Goal: Complete application form: Complete application form

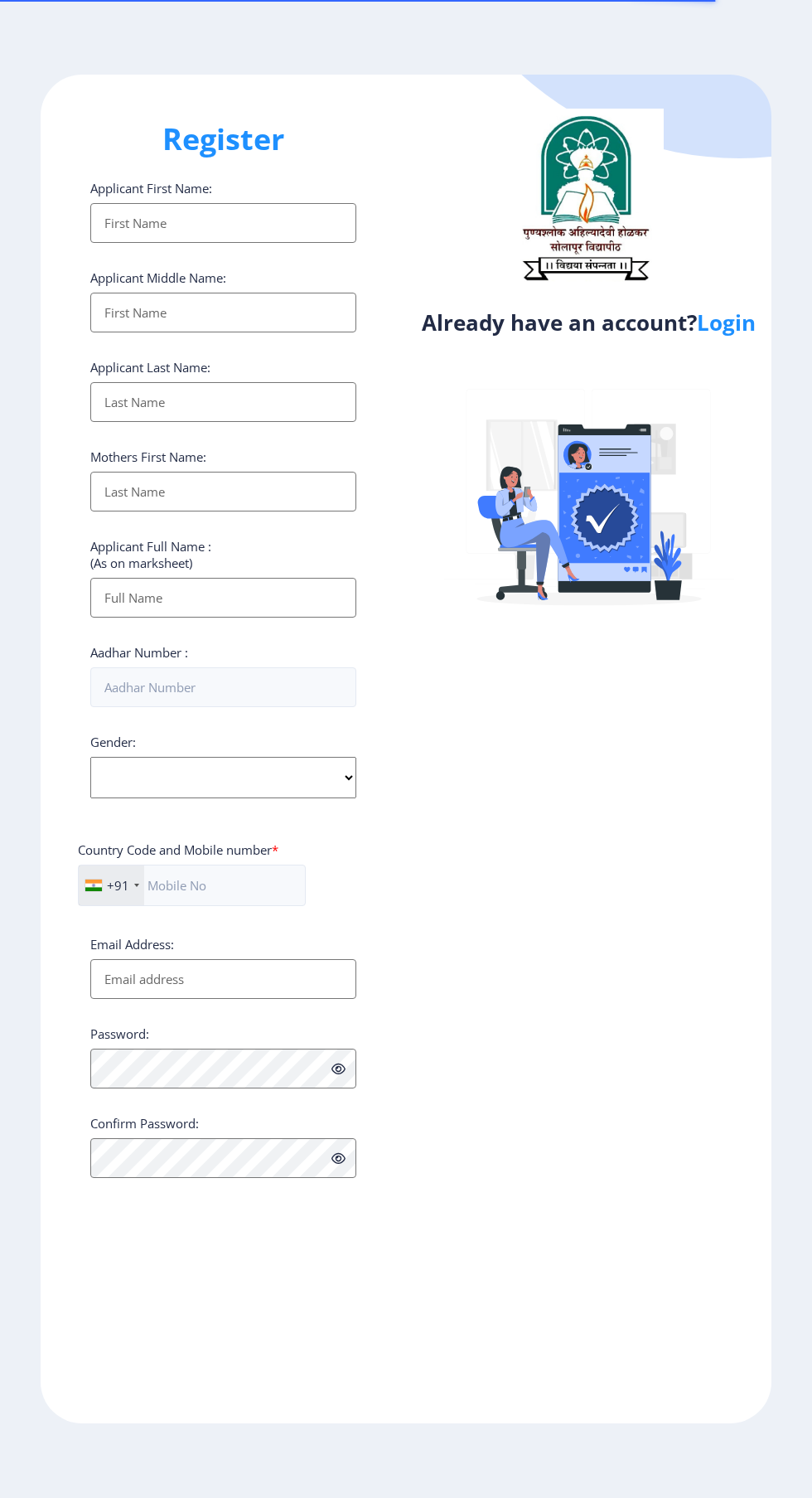
select select
click at [744, 338] on link "Login" at bounding box center [726, 322] width 59 height 30
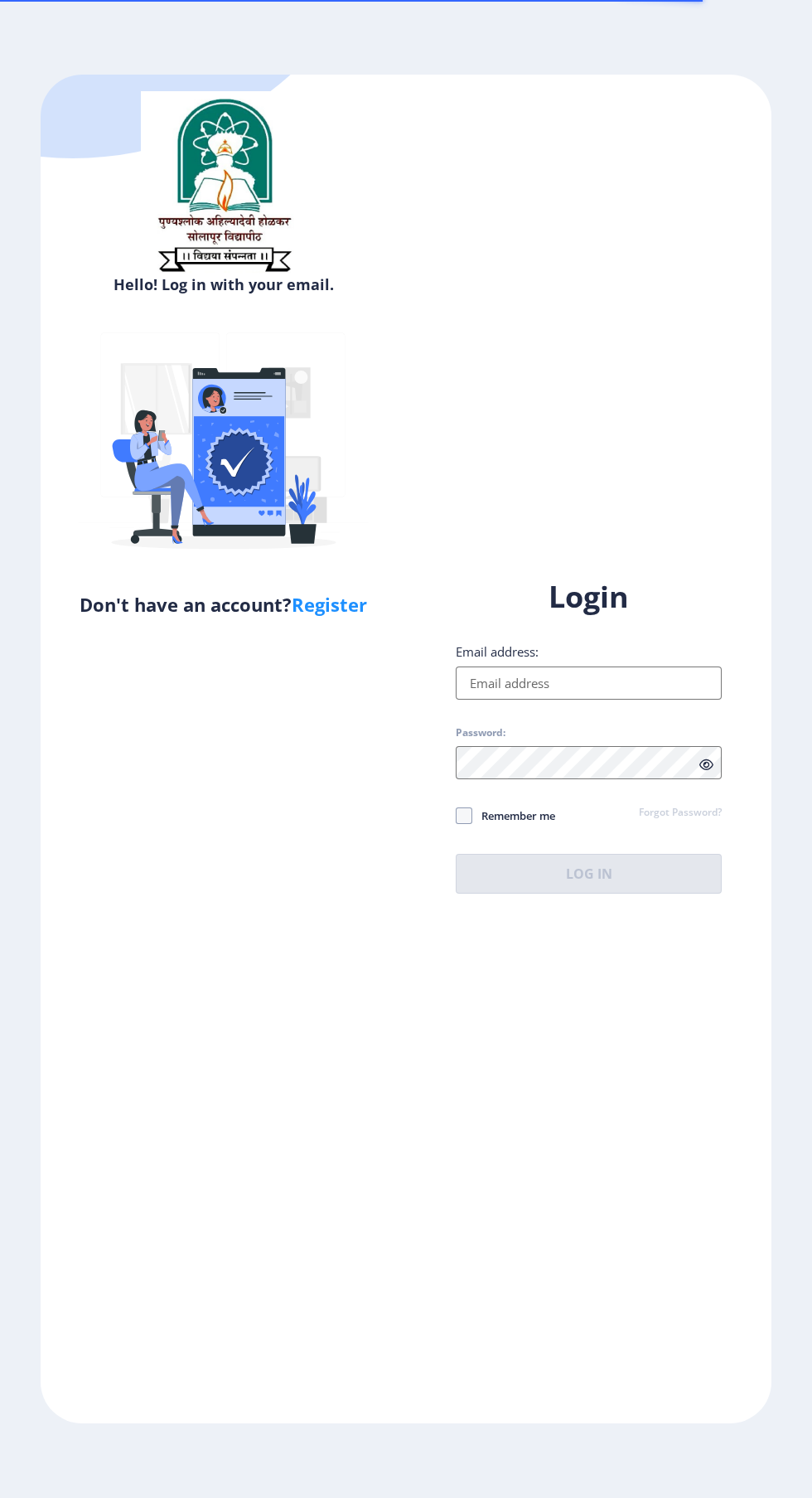
click at [581, 699] on input "Email address:" at bounding box center [589, 683] width 266 height 33
click at [601, 699] on input "Email address:" at bounding box center [589, 683] width 266 height 33
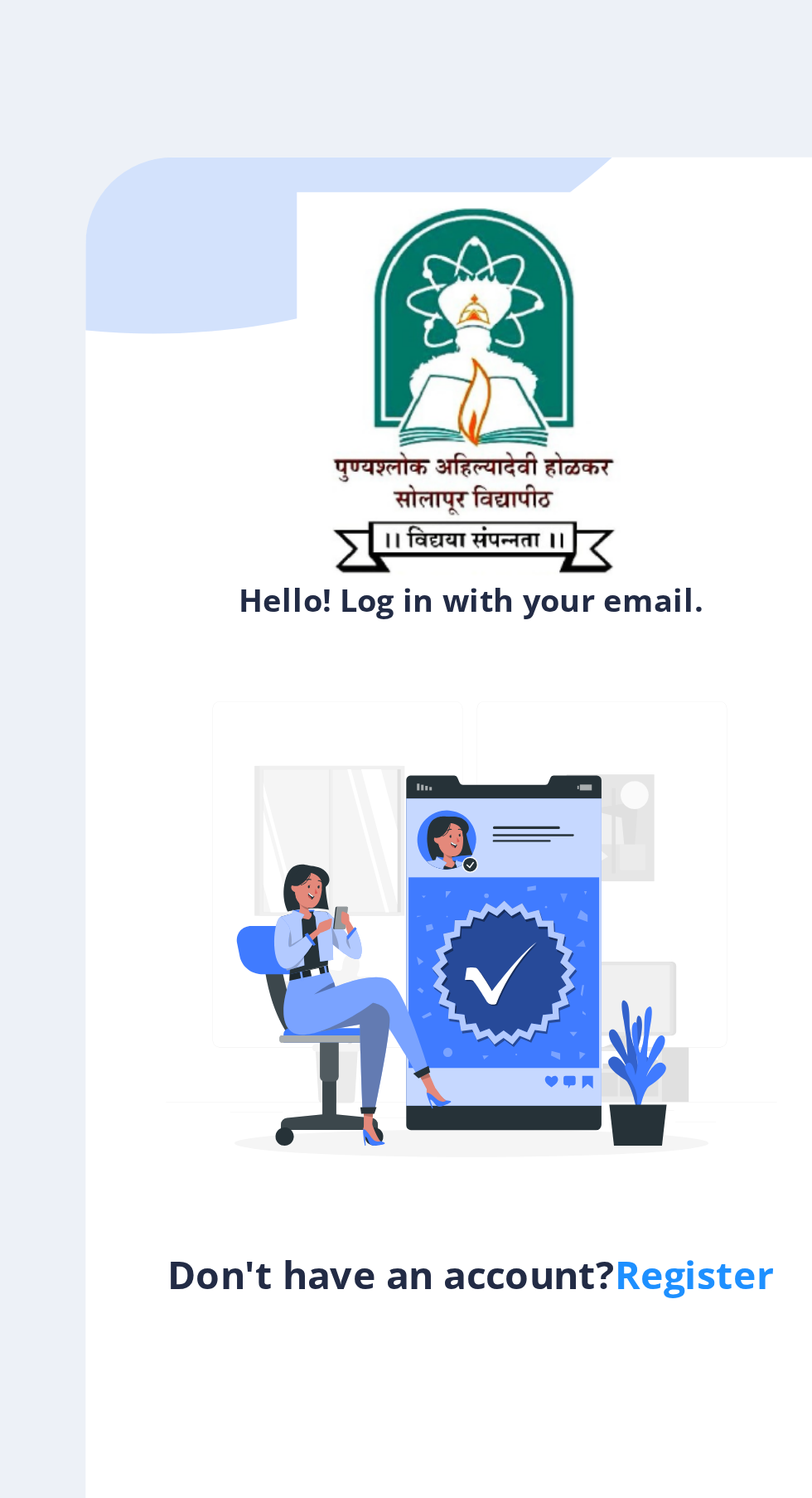
type input "ss"
select select
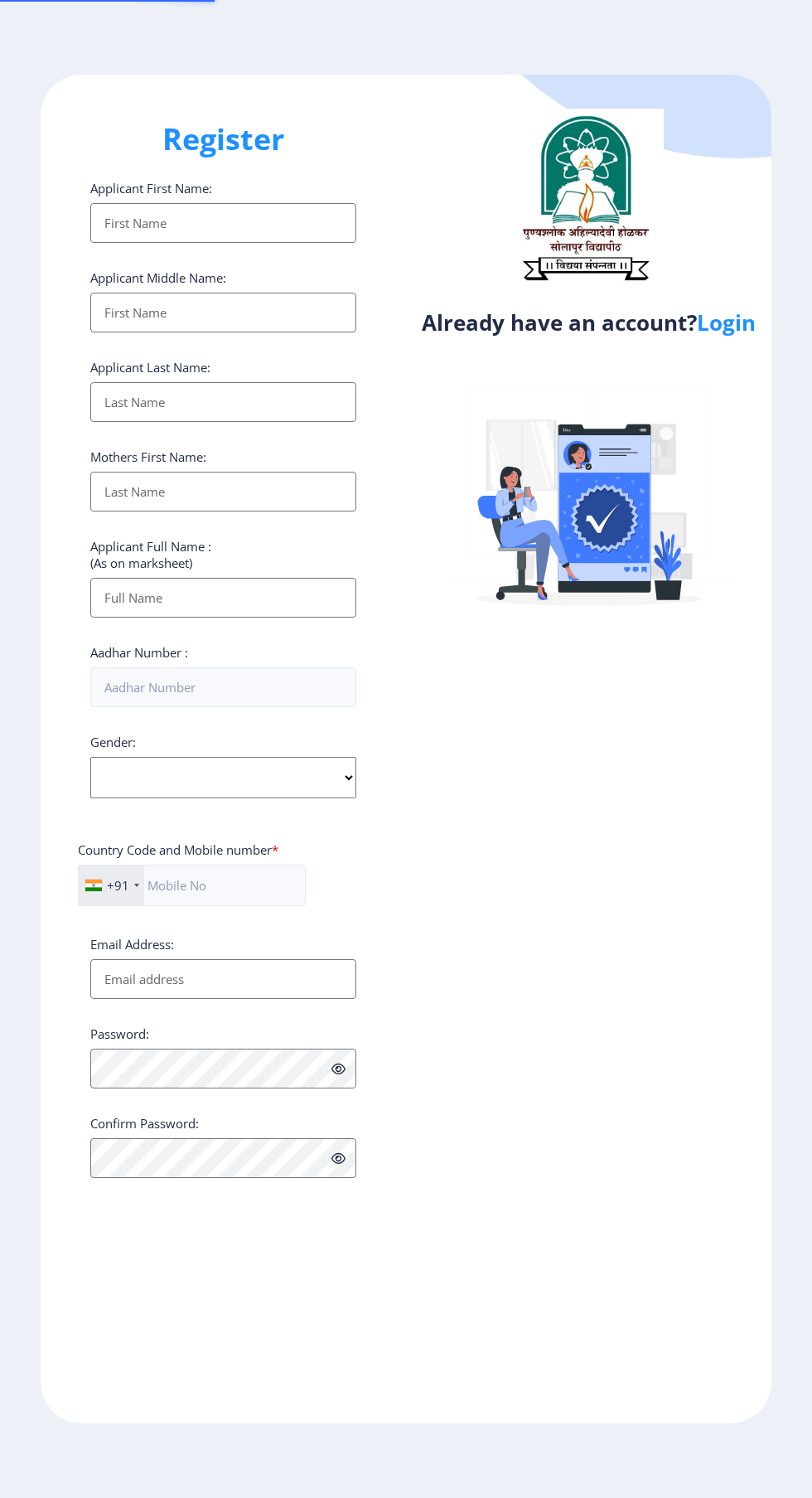
select select
click at [744, 333] on link "Login" at bounding box center [726, 322] width 59 height 30
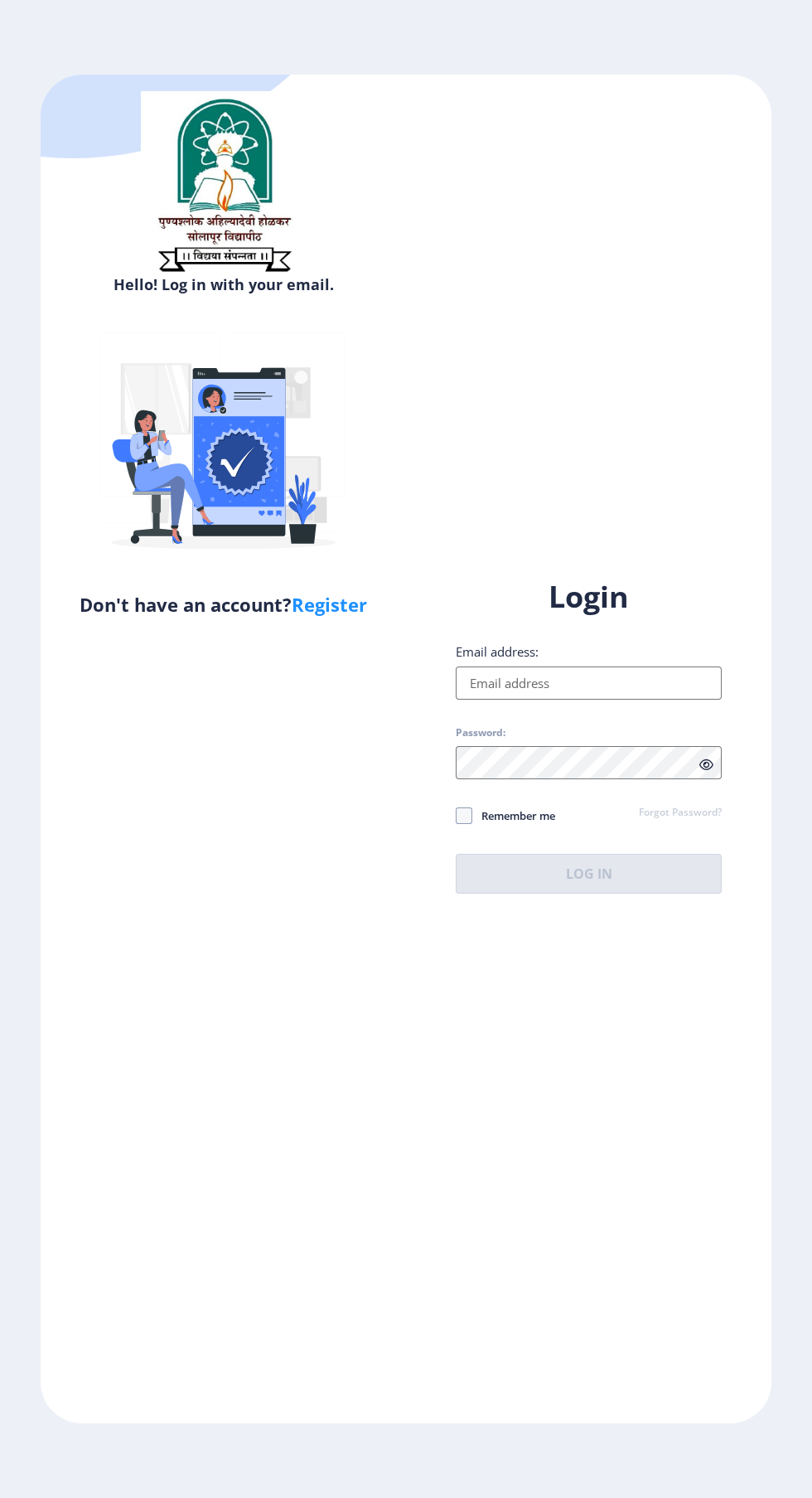
click at [592, 699] on input "Email address:" at bounding box center [589, 683] width 266 height 33
click at [616, 699] on input "Email address:" at bounding box center [589, 683] width 266 height 33
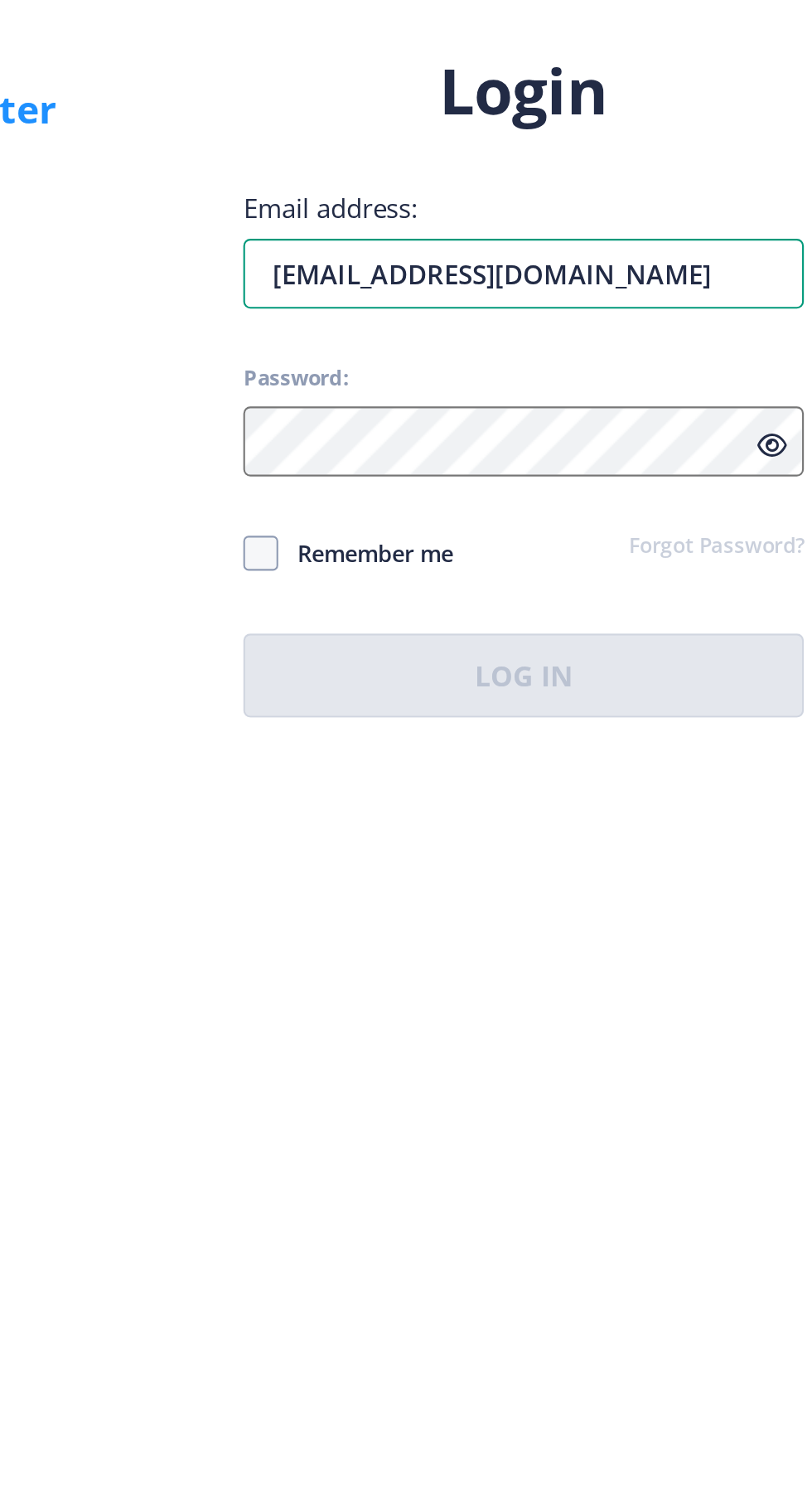
type input "[EMAIL_ADDRESS][DOMAIN_NAME]"
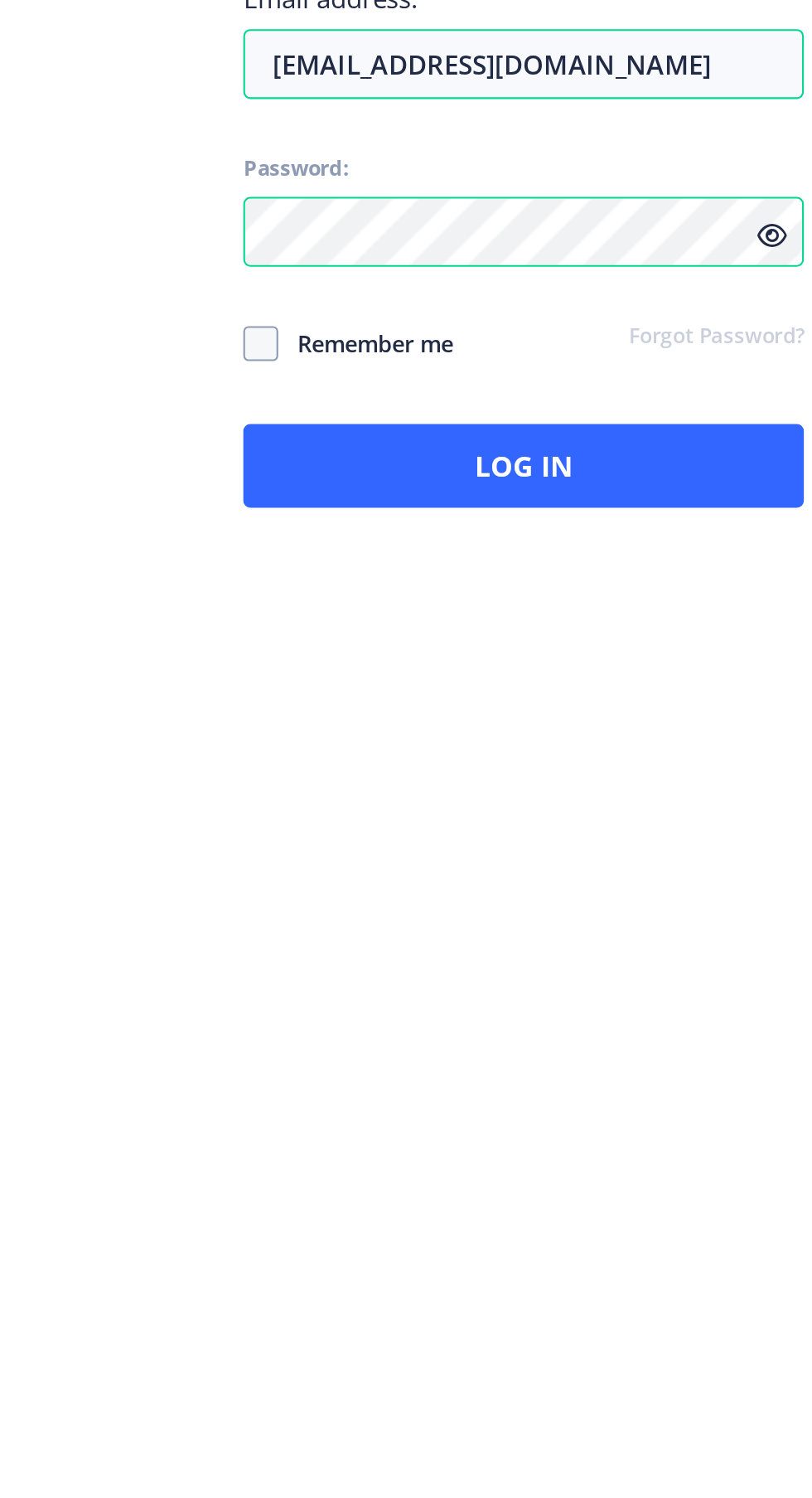
click at [484, 825] on span "Remember me" at bounding box center [514, 815] width 83 height 19
click at [457, 816] on input "Remember me" at bounding box center [456, 815] width 1 height 1
checkbox input "true"
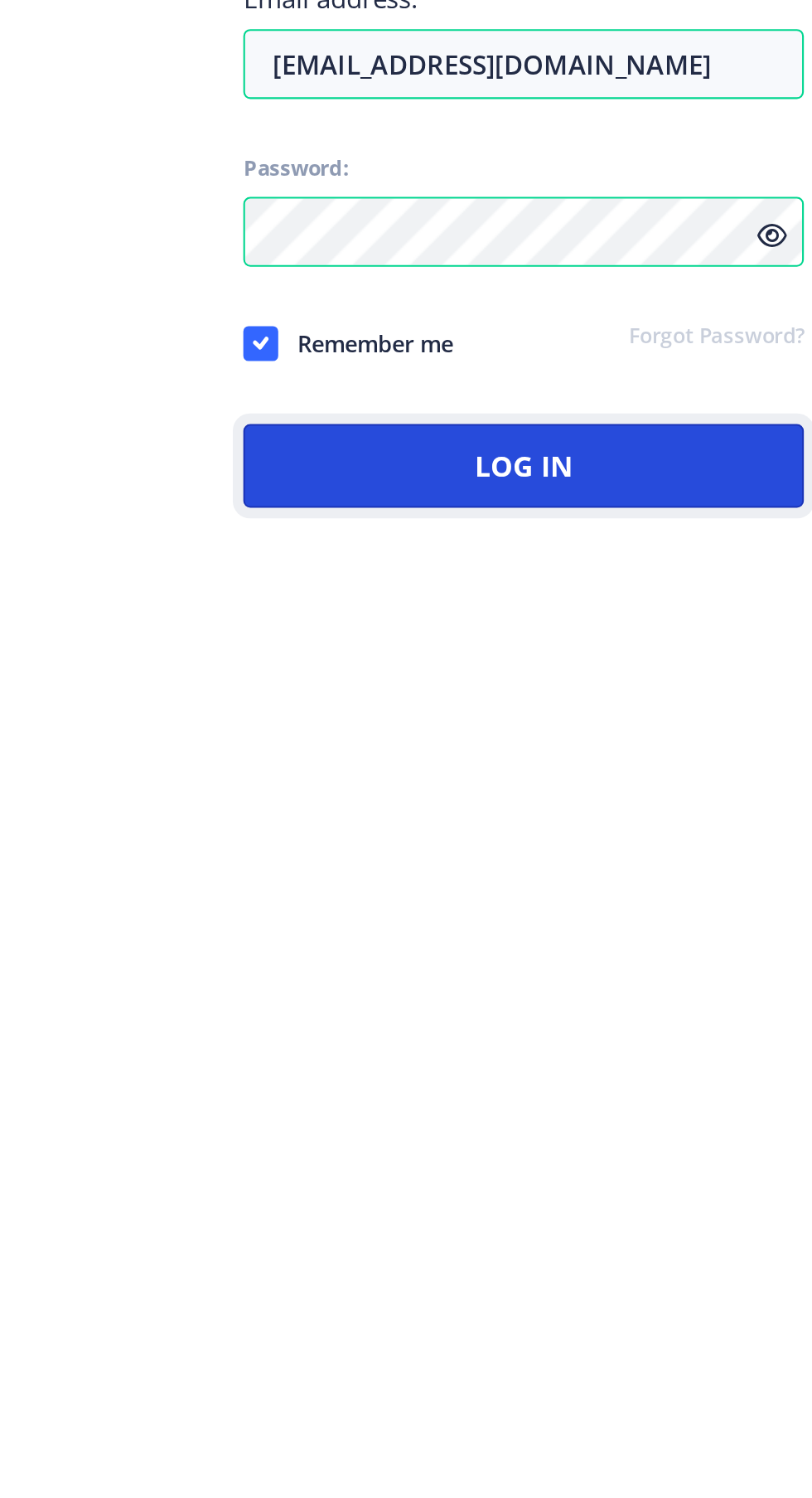
click at [627, 894] on button "Log In" at bounding box center [589, 873] width 266 height 40
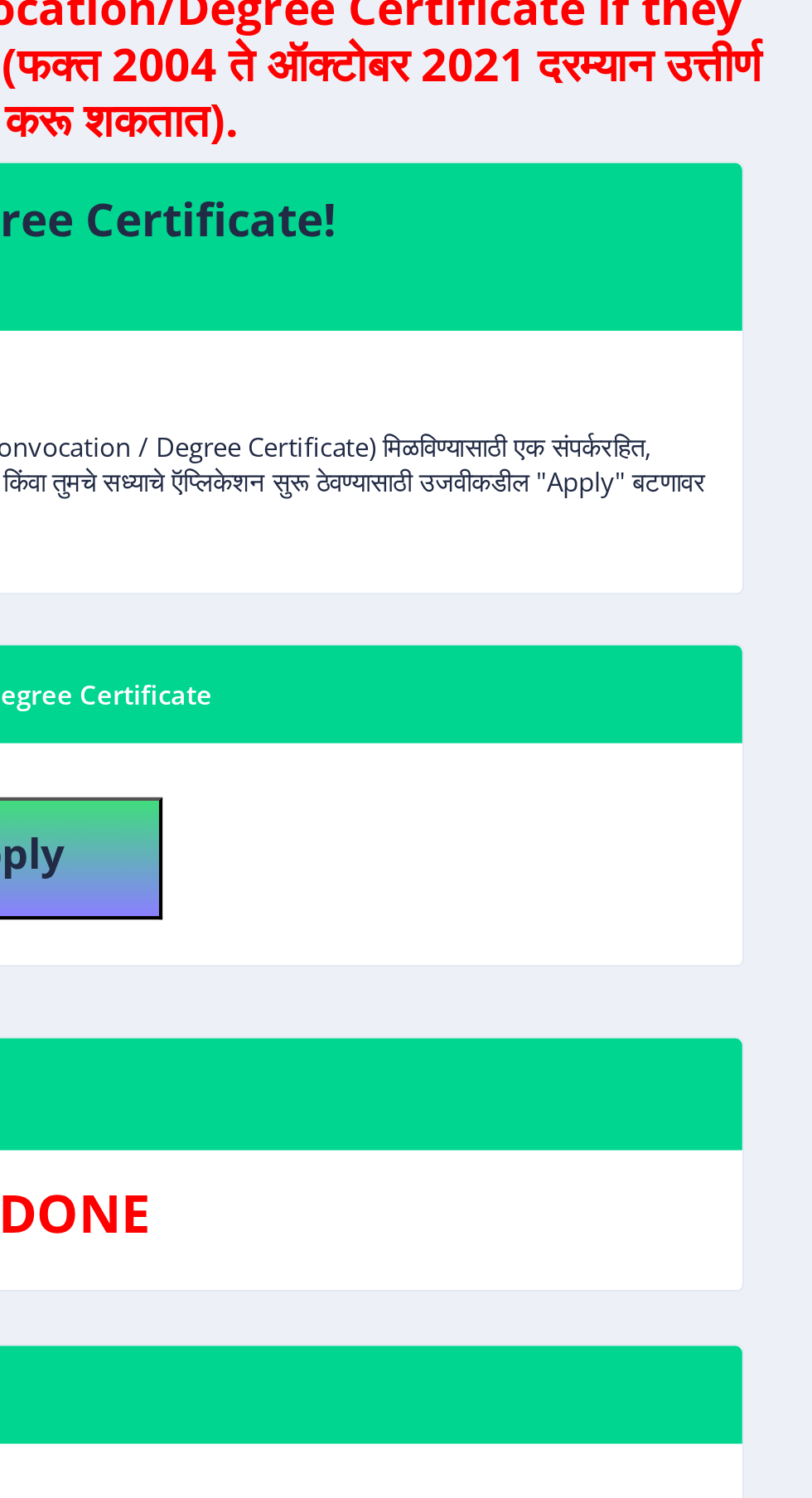
scroll to position [66, 0]
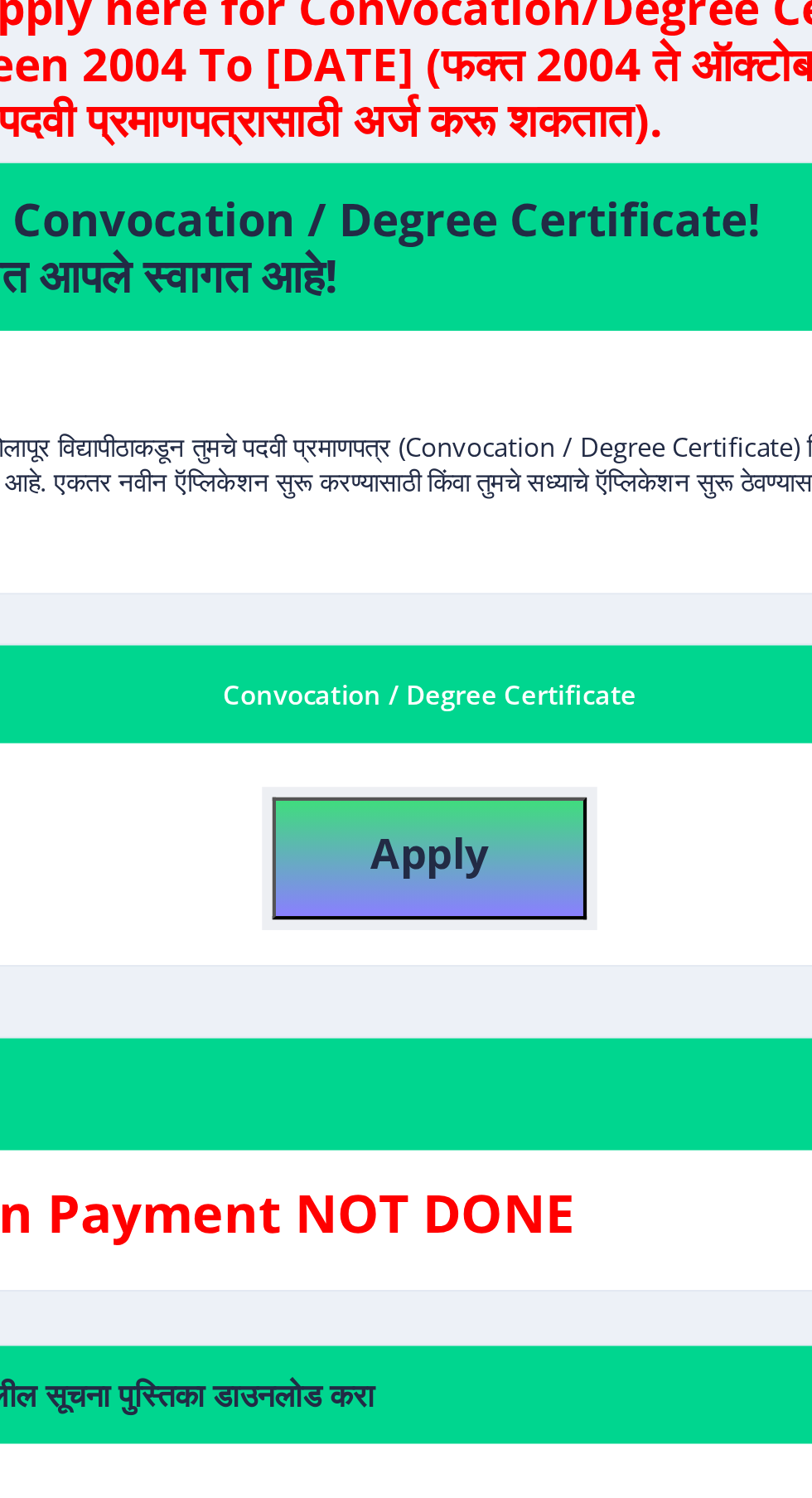
click at [449, 483] on b "Apply" at bounding box center [429, 497] width 56 height 28
select select
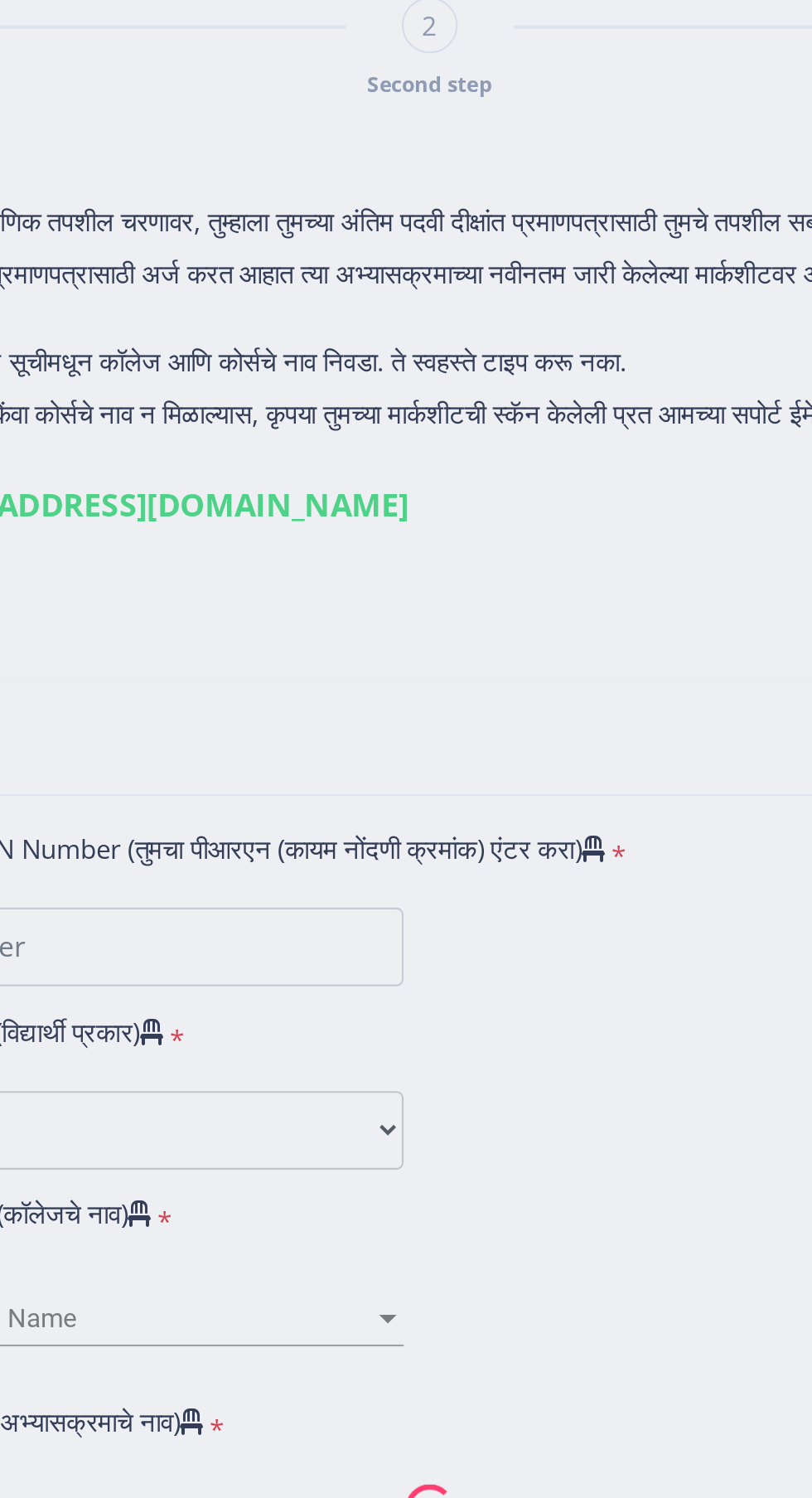
type input "[PERSON_NAME] [PERSON_NAME]"
type input "[PERSON_NAME]"
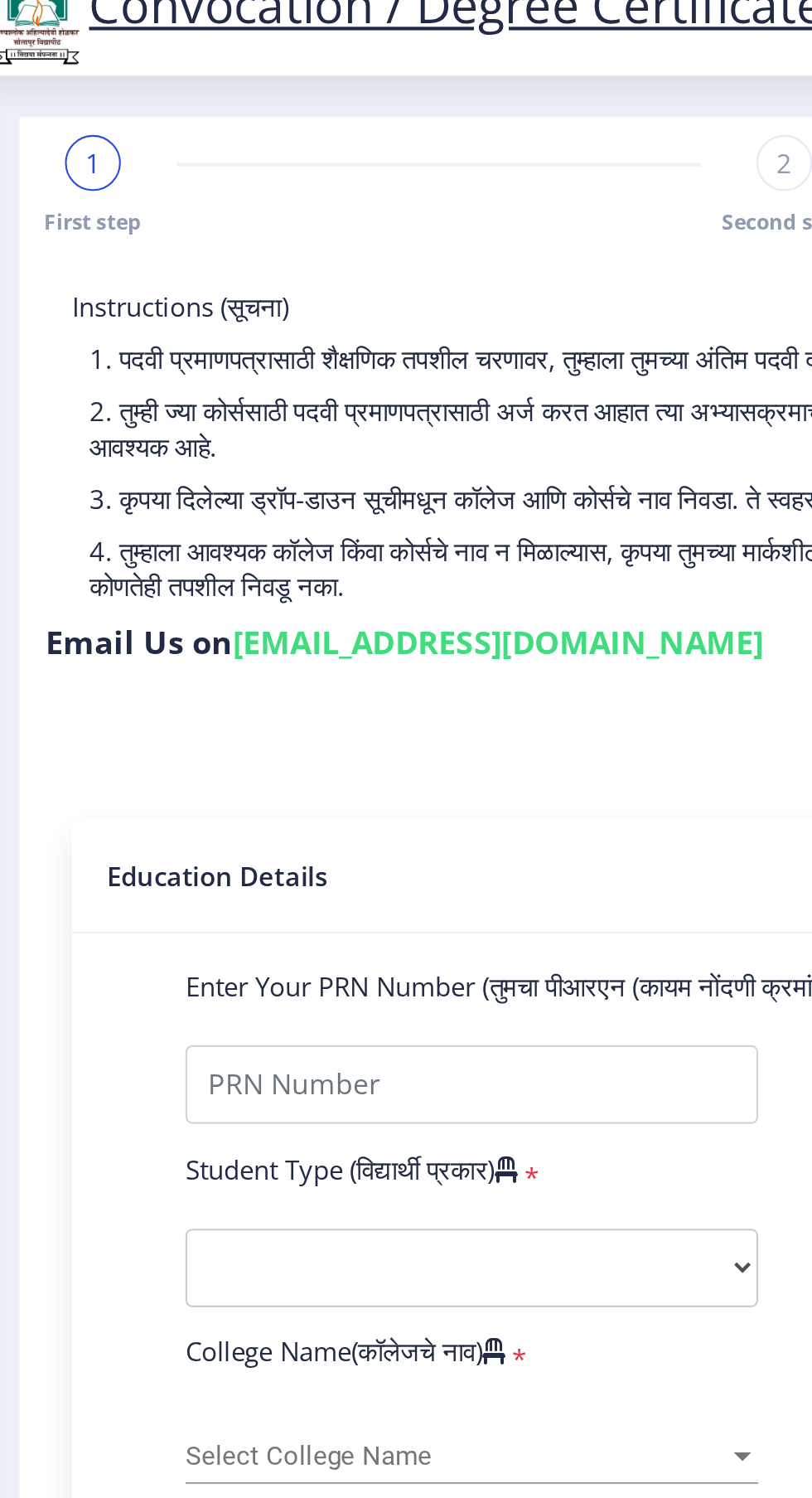
scroll to position [67, 0]
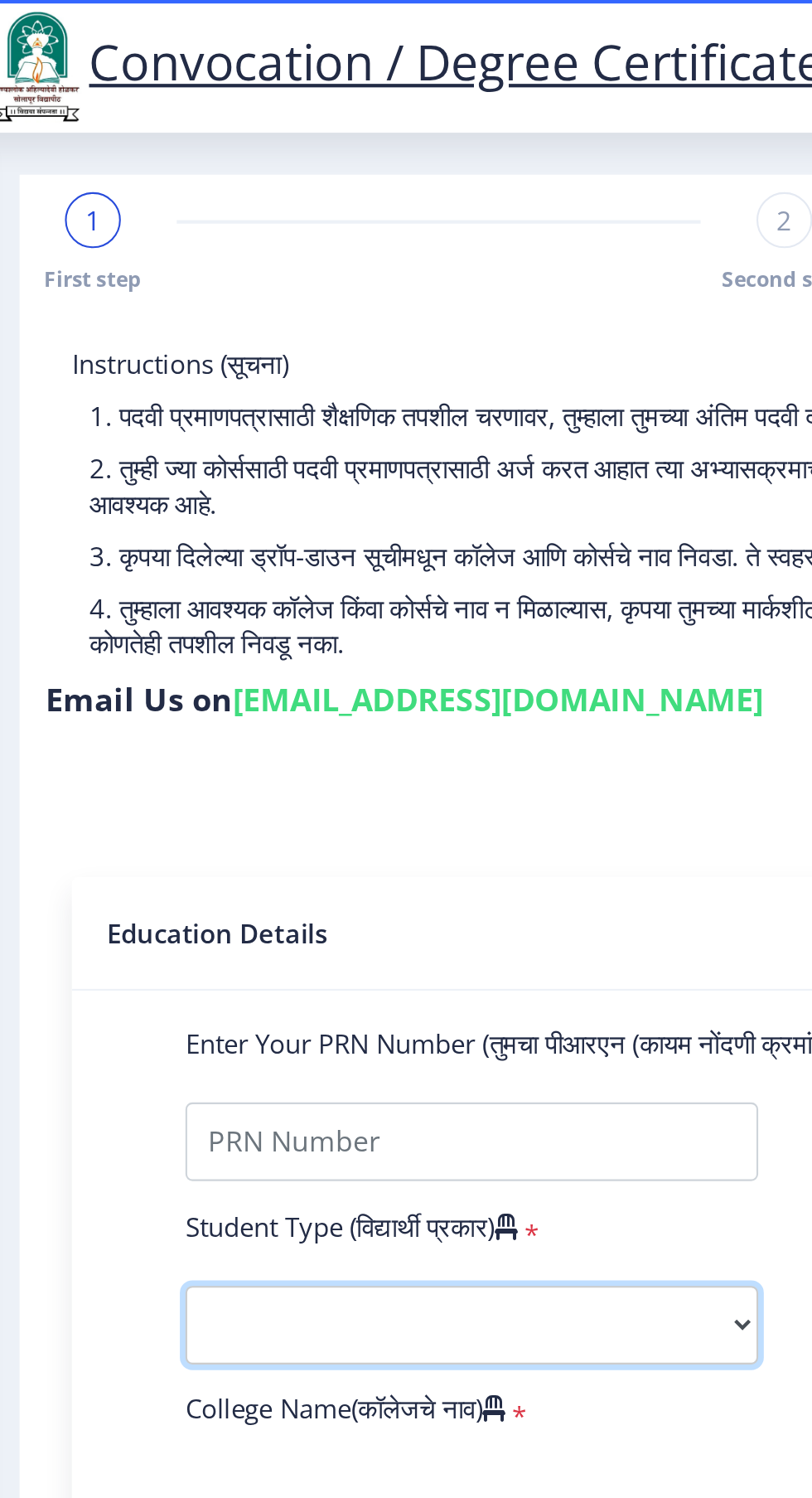
click at [307, 610] on select "Select Student Type Regular External" at bounding box center [281, 628] width 272 height 37
select select "Regular"
click at [145, 610] on select "Select Student Type Regular External" at bounding box center [281, 628] width 272 height 37
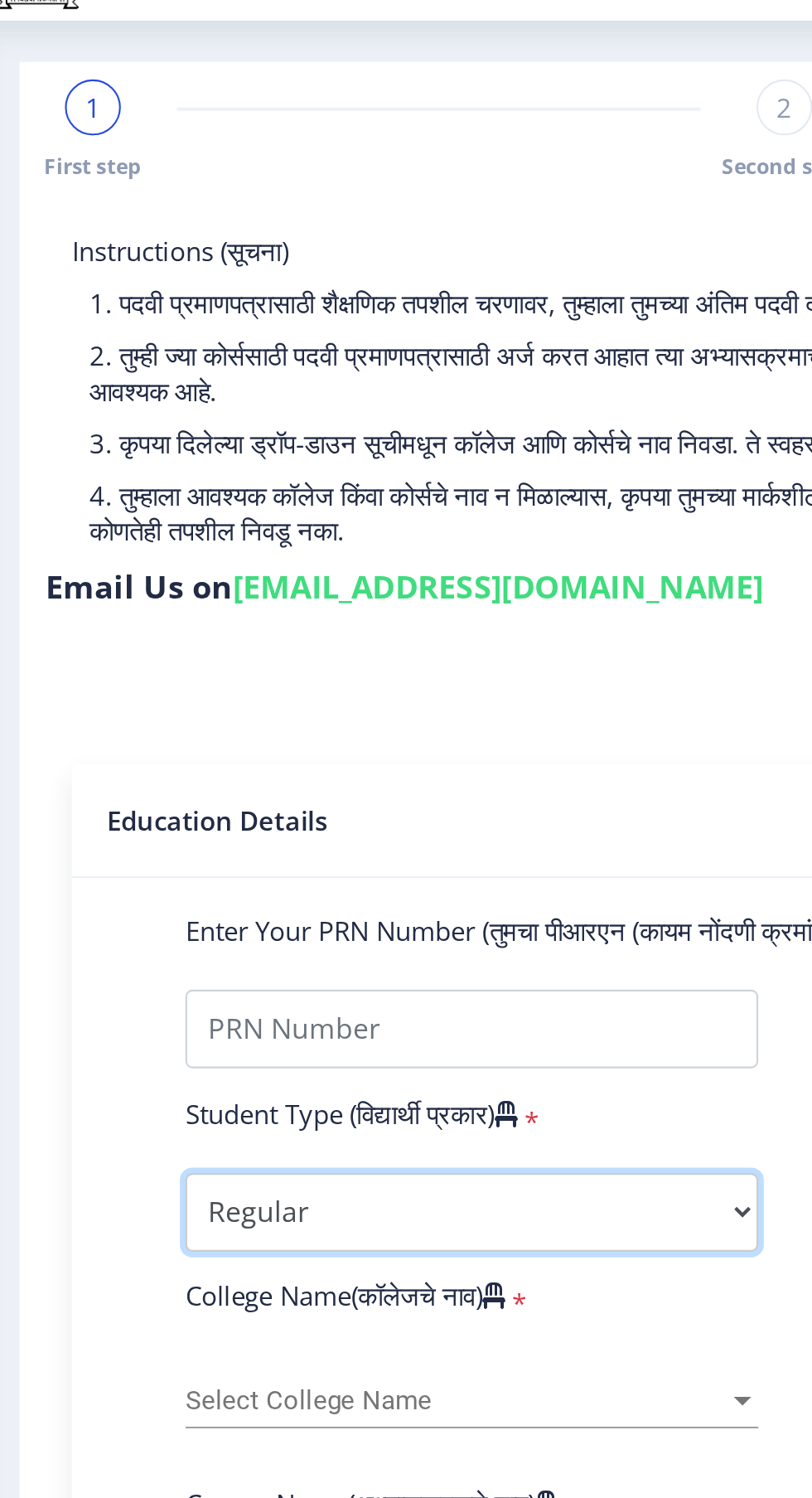
scroll to position [0, 0]
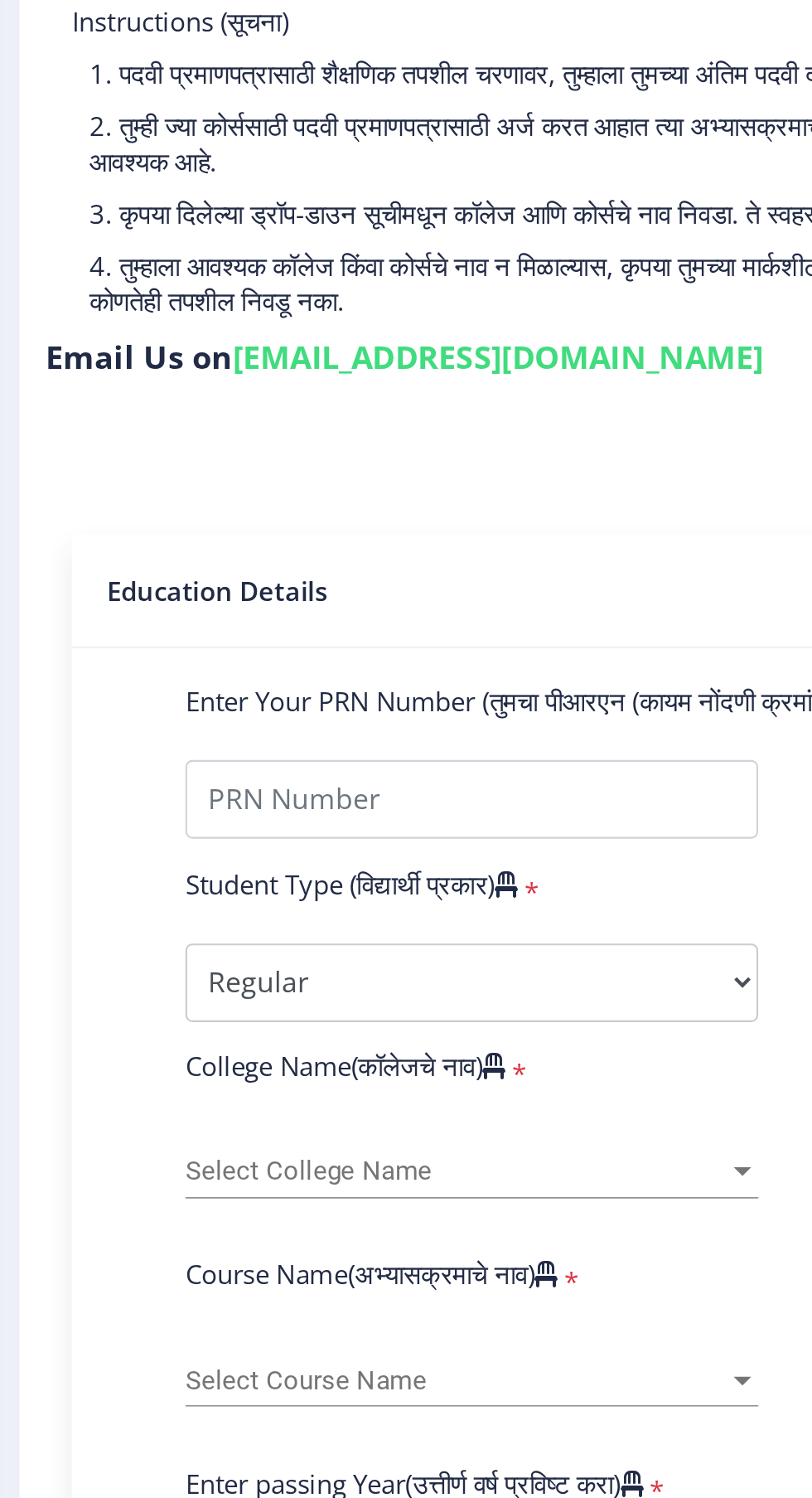
click at [302, 722] on span "Select College Name" at bounding box center [274, 718] width 257 height 14
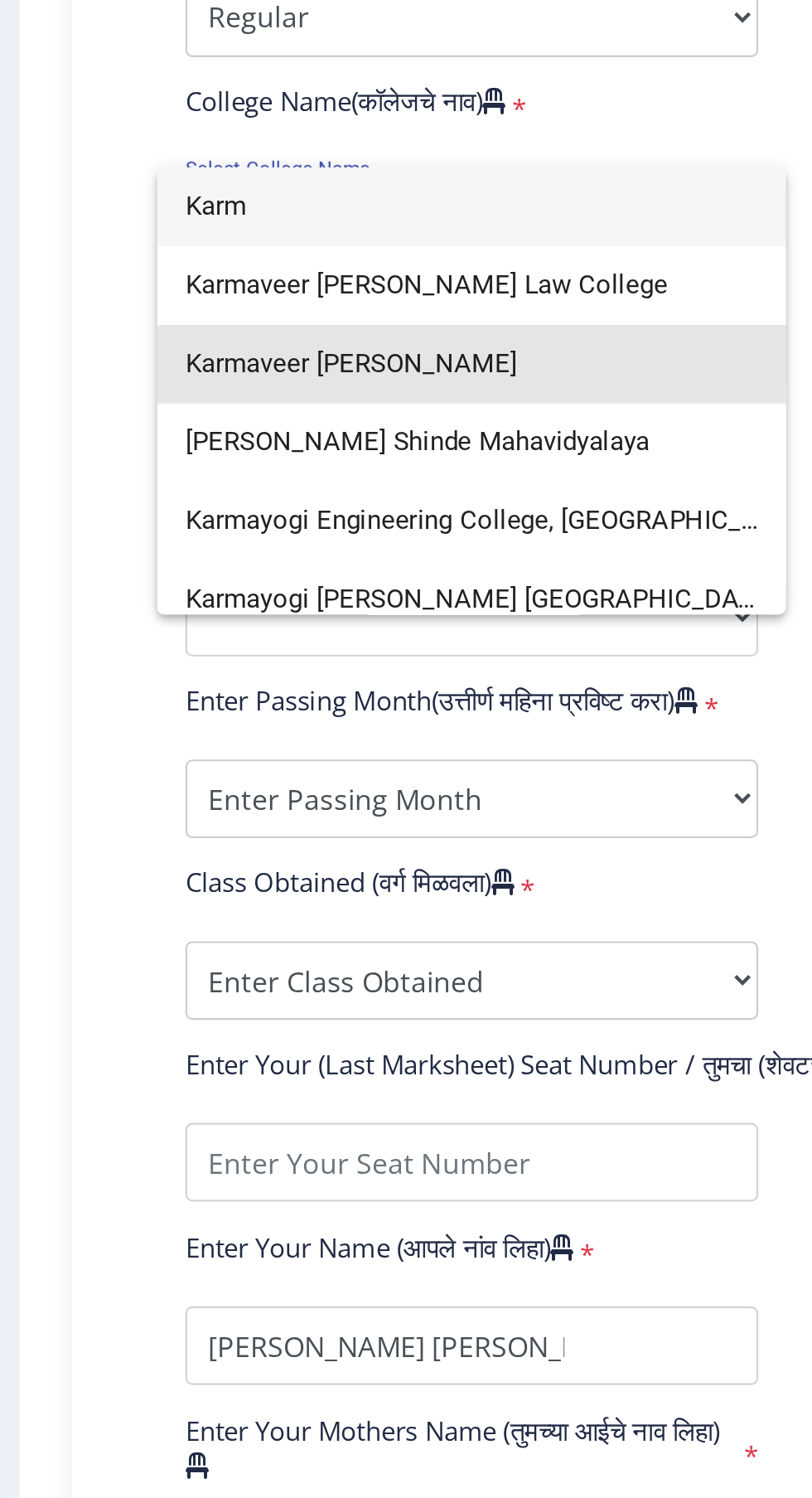
type input "Karm"
click at [314, 799] on span "Karmaveer [PERSON_NAME]" at bounding box center [281, 793] width 272 height 37
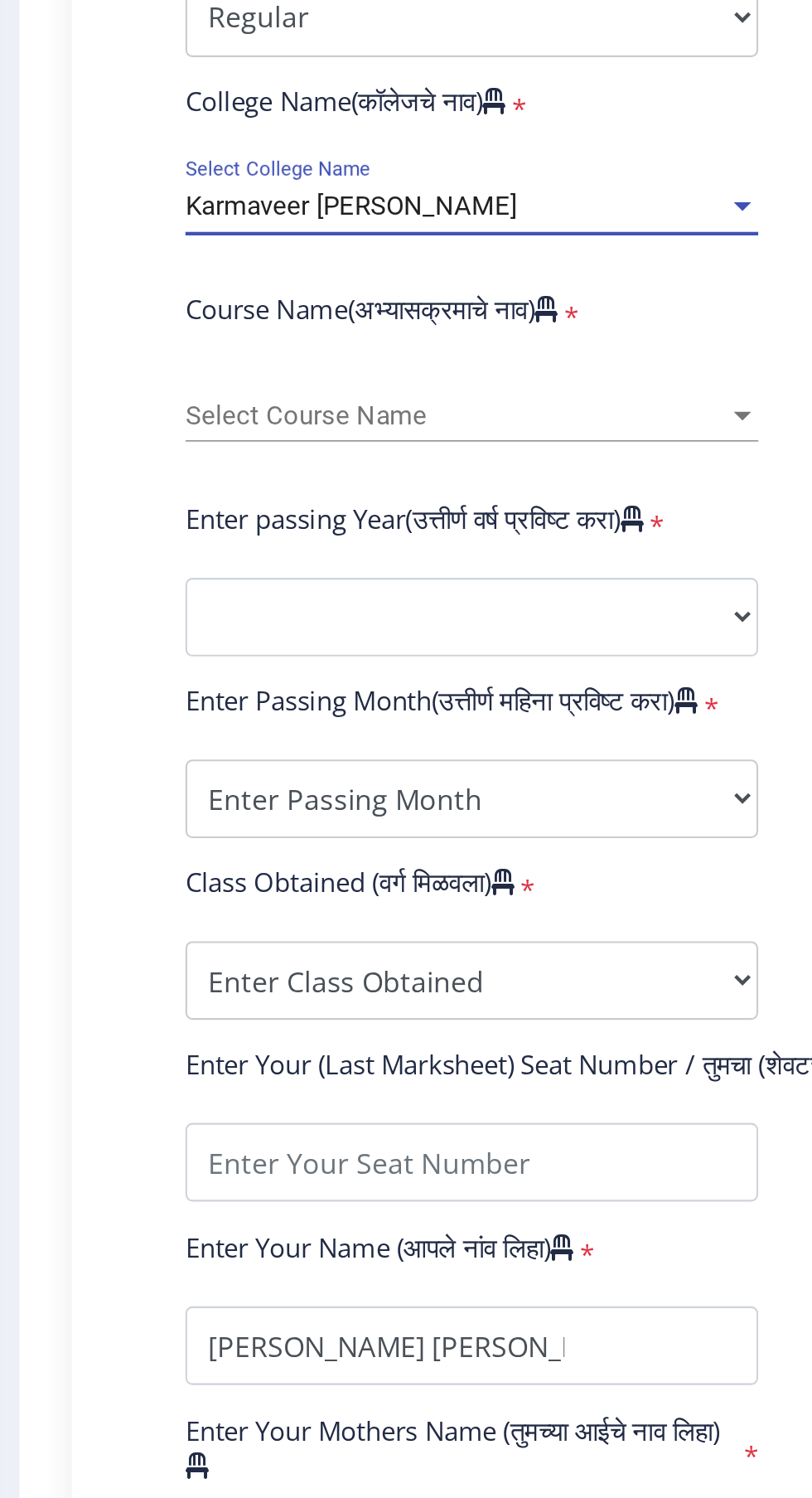
click at [295, 823] on span "Select Course Name" at bounding box center [274, 817] width 257 height 14
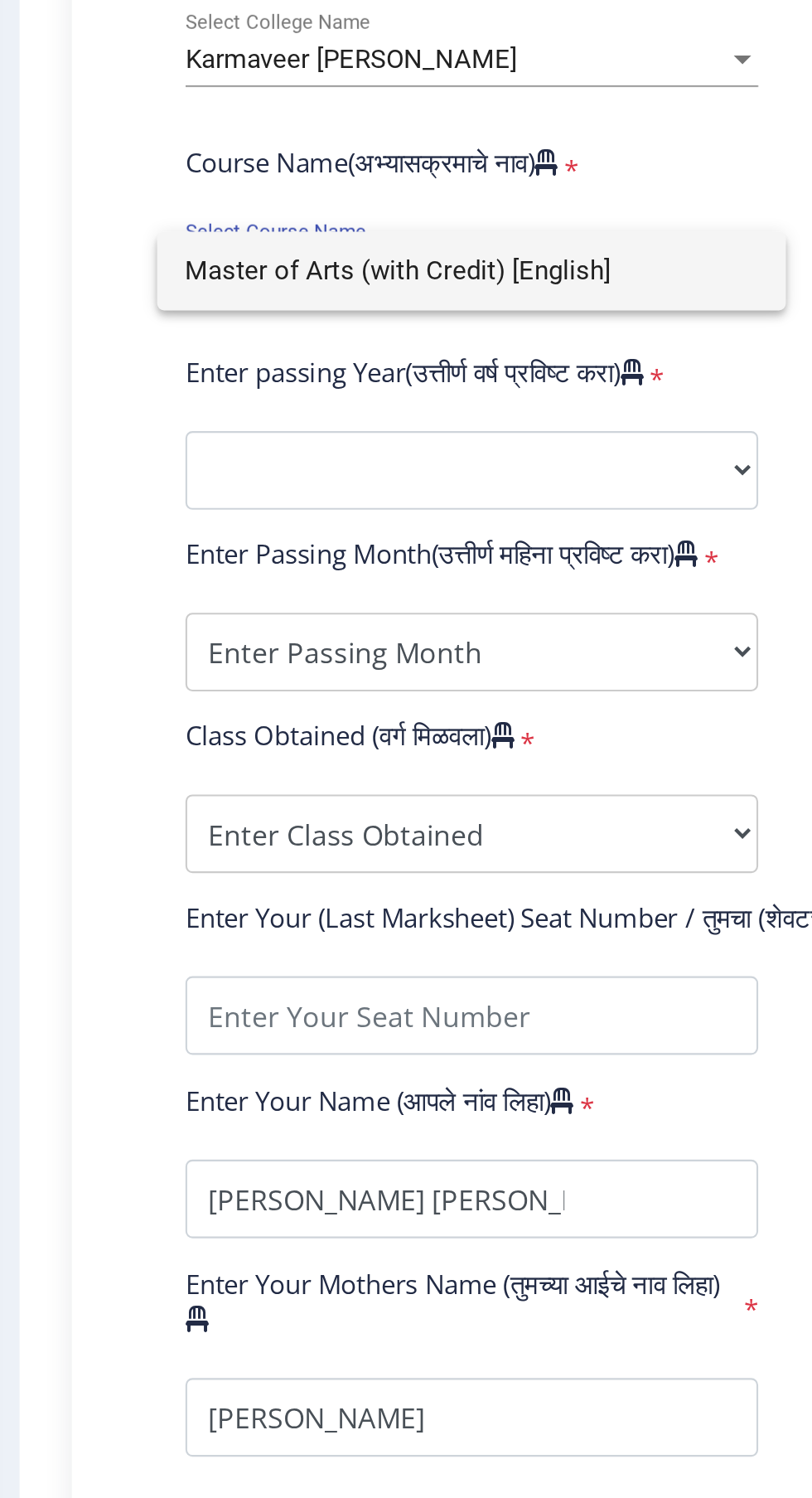
type input "Master of Arts (with Credit) [English]"
click at [417, 876] on div at bounding box center [406, 749] width 812 height 1498
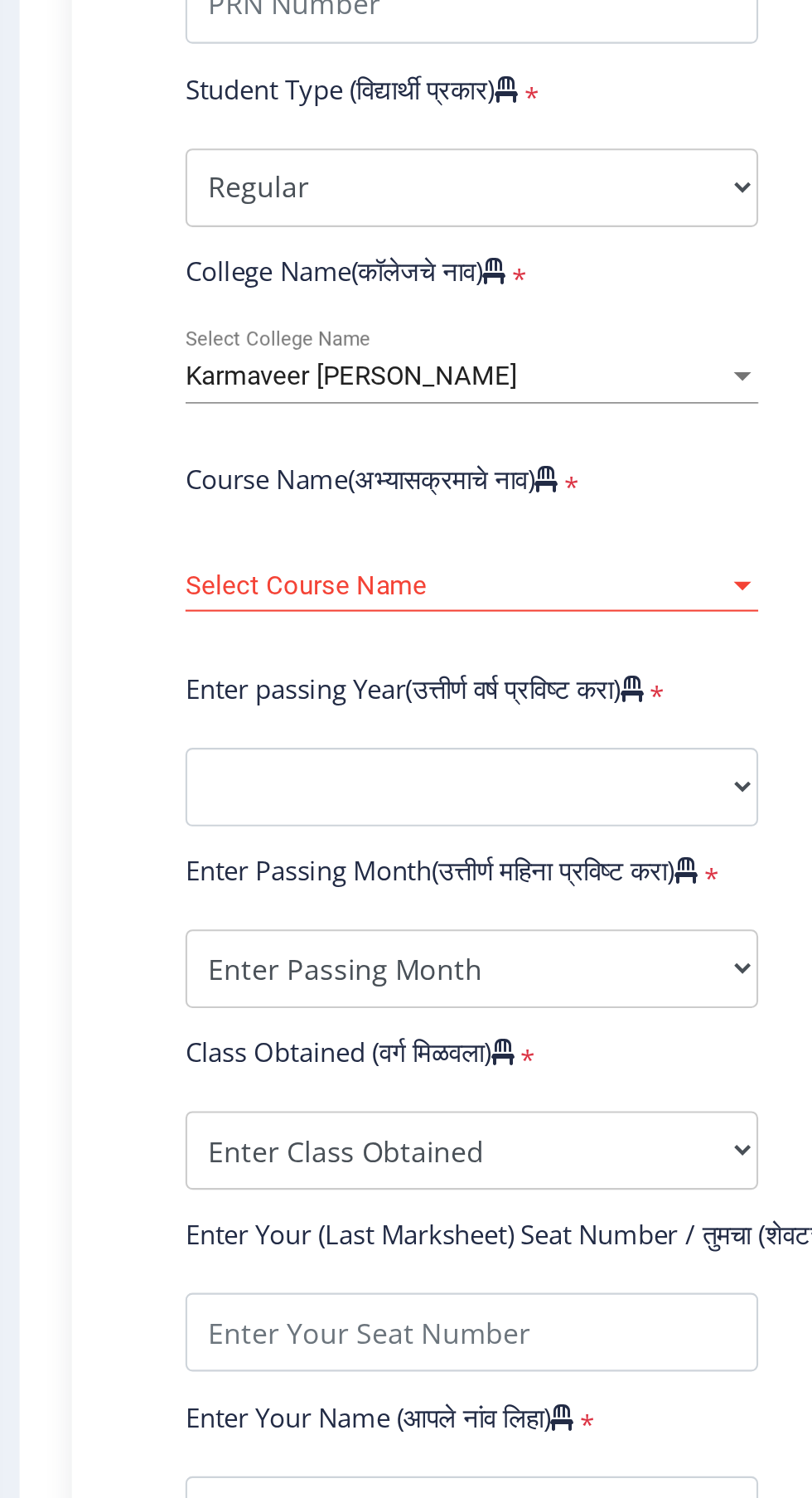
click at [410, 819] on div at bounding box center [409, 817] width 8 height 4
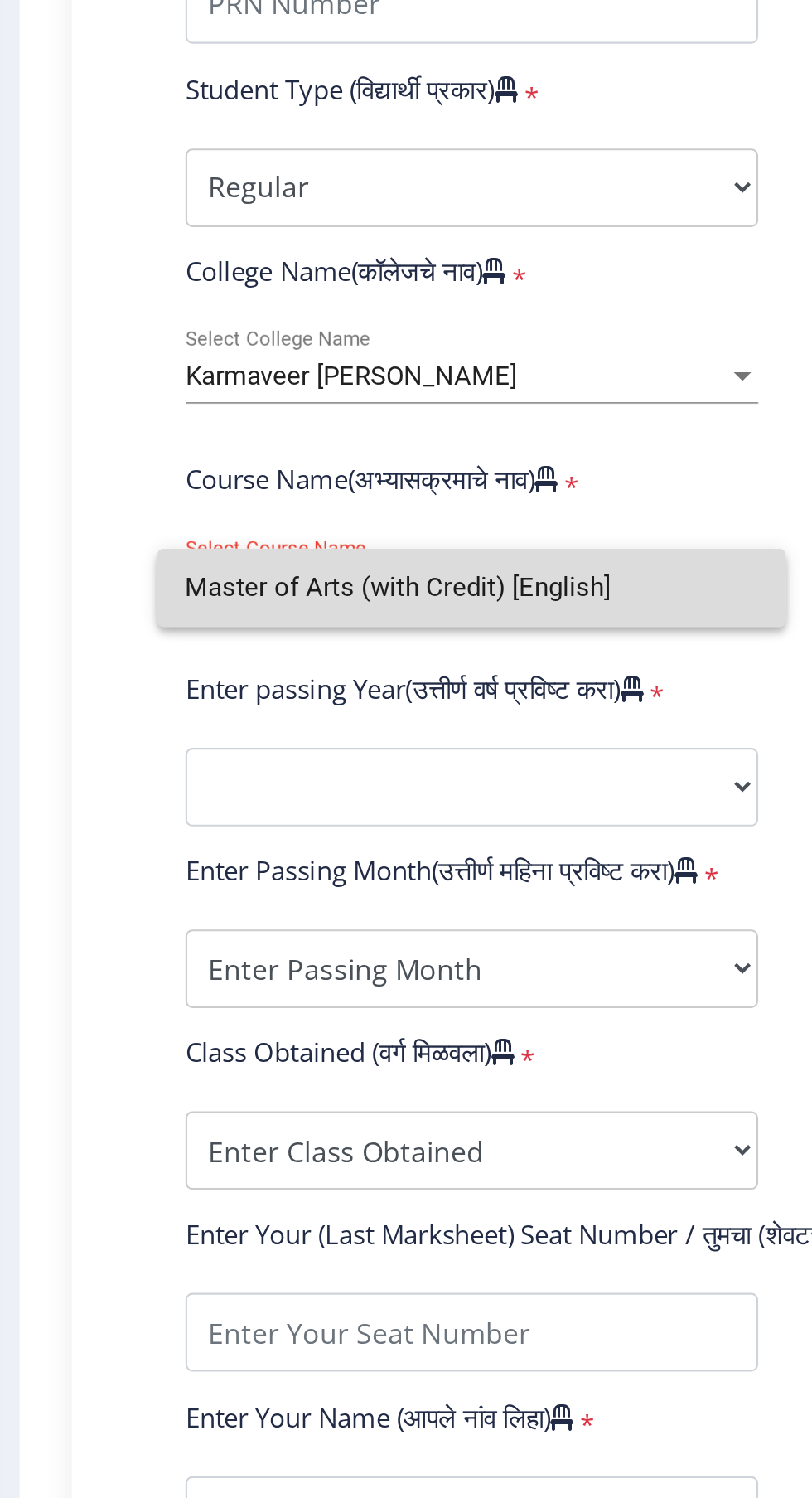
click at [368, 822] on input "Master of Arts (with Credit) [English]" at bounding box center [281, 818] width 272 height 37
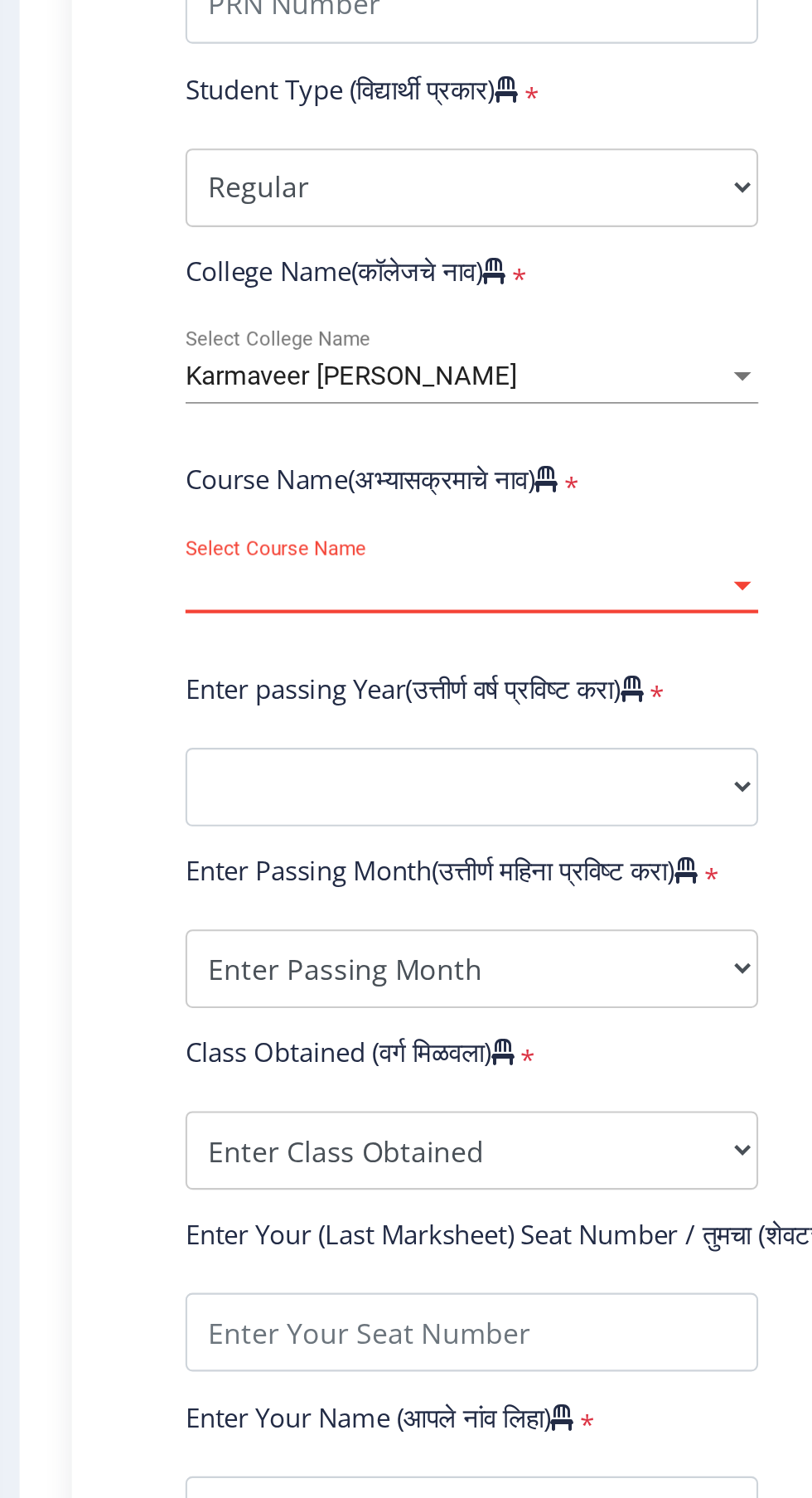
click at [409, 818] on div at bounding box center [409, 817] width 8 height 4
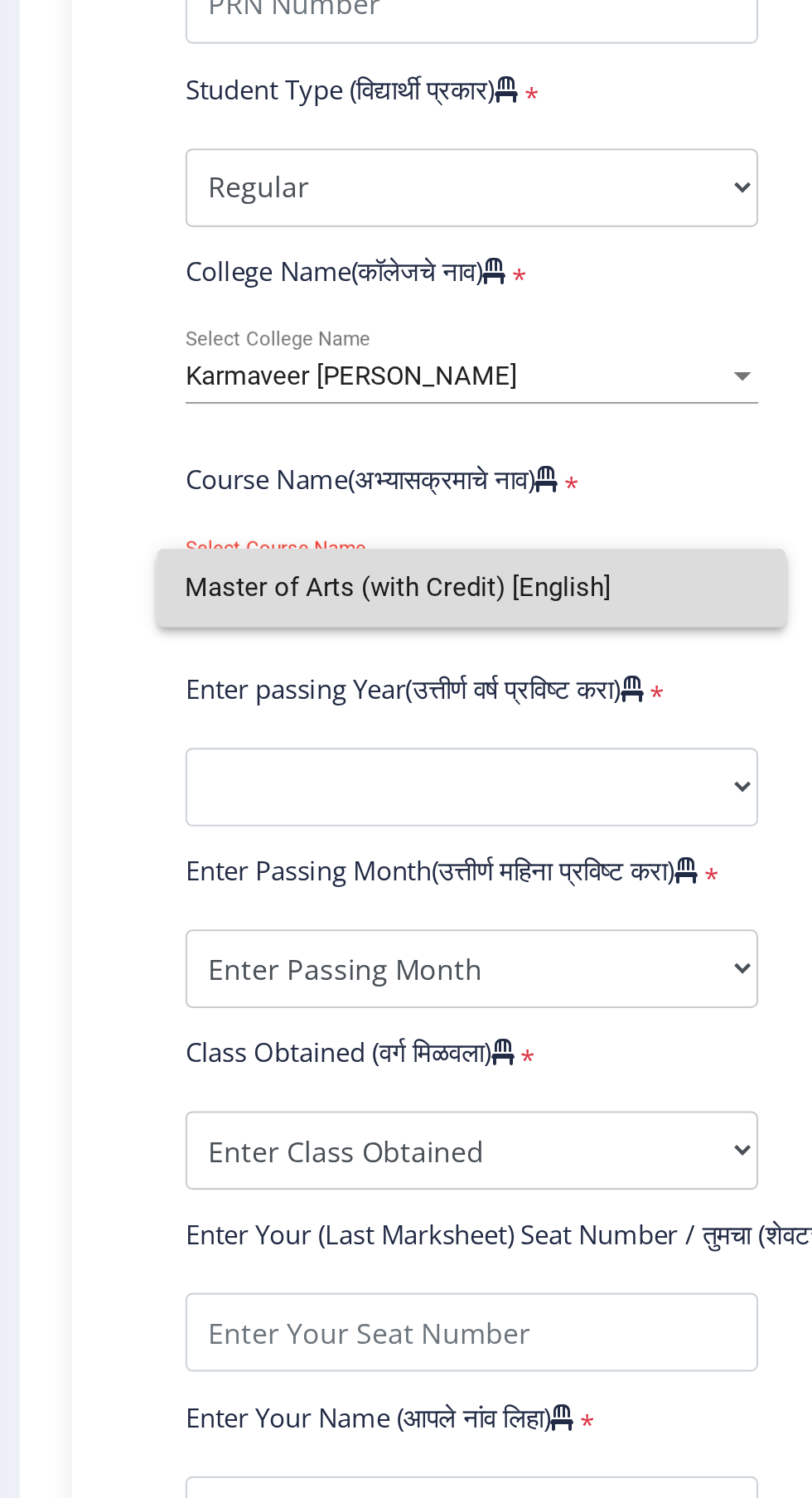
click at [312, 814] on input "Master of Arts (with Credit) [English]" at bounding box center [281, 818] width 272 height 37
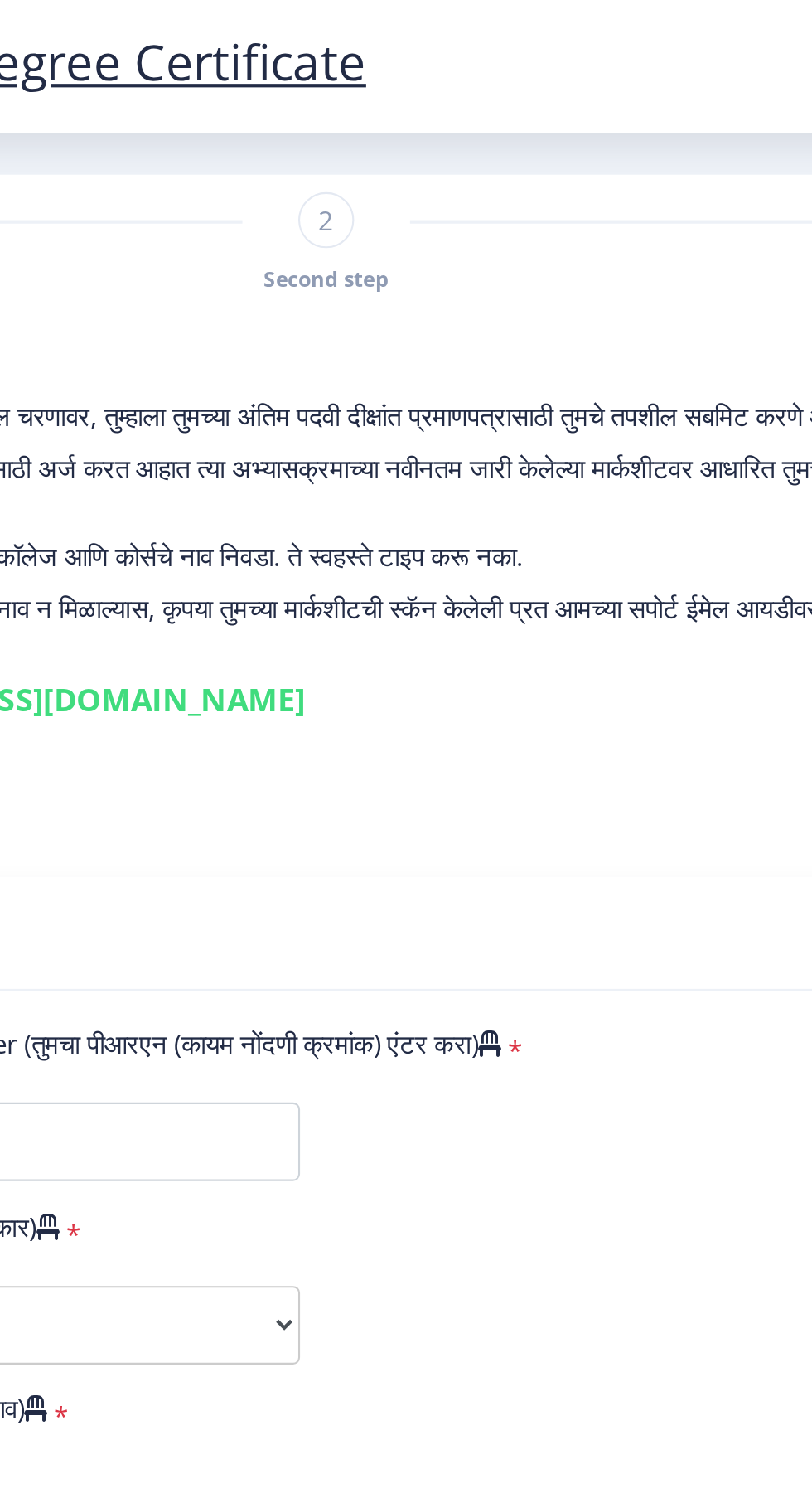
scroll to position [67, 0]
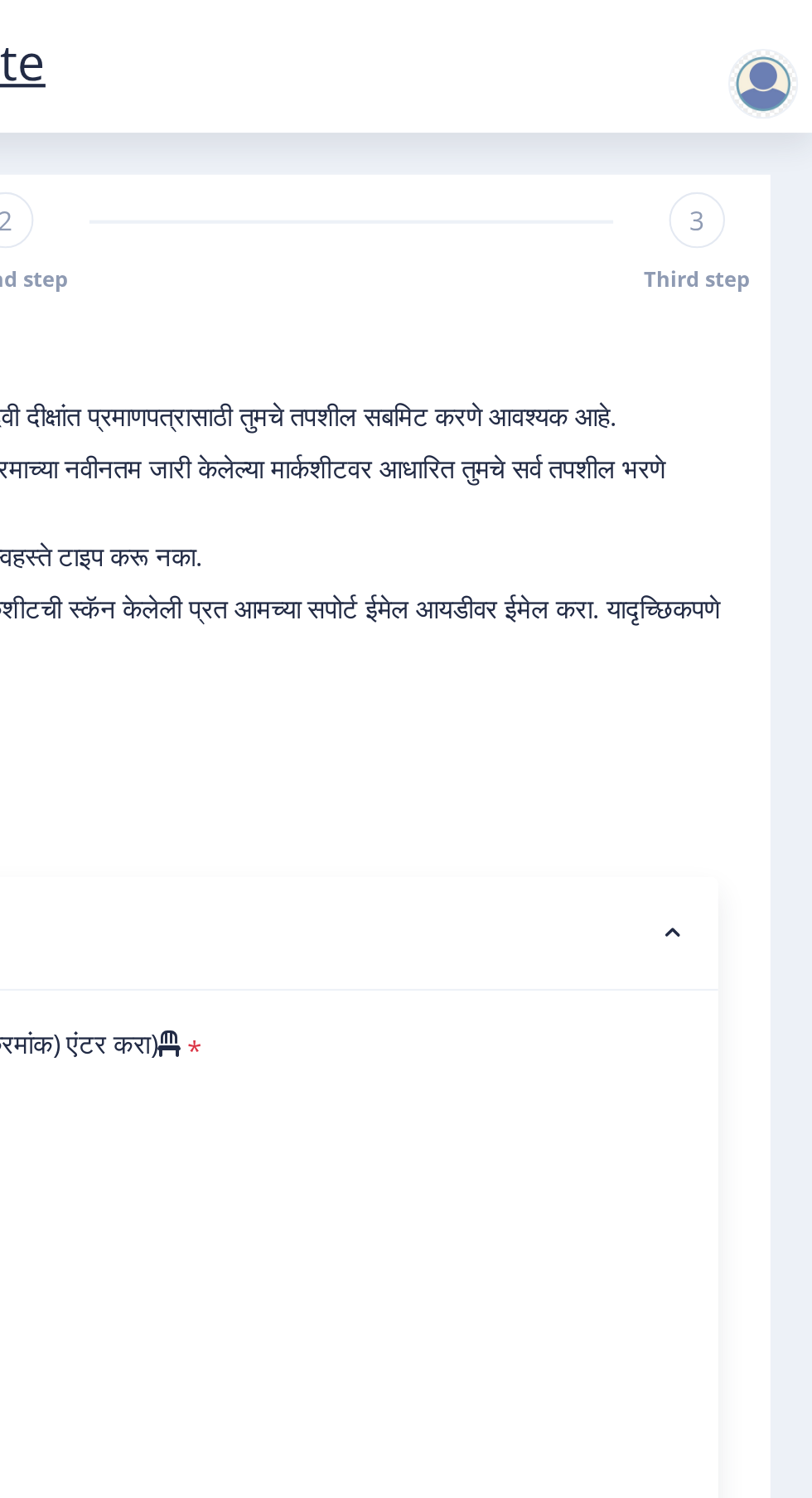
click at [783, 43] on div at bounding box center [789, 40] width 33 height 33
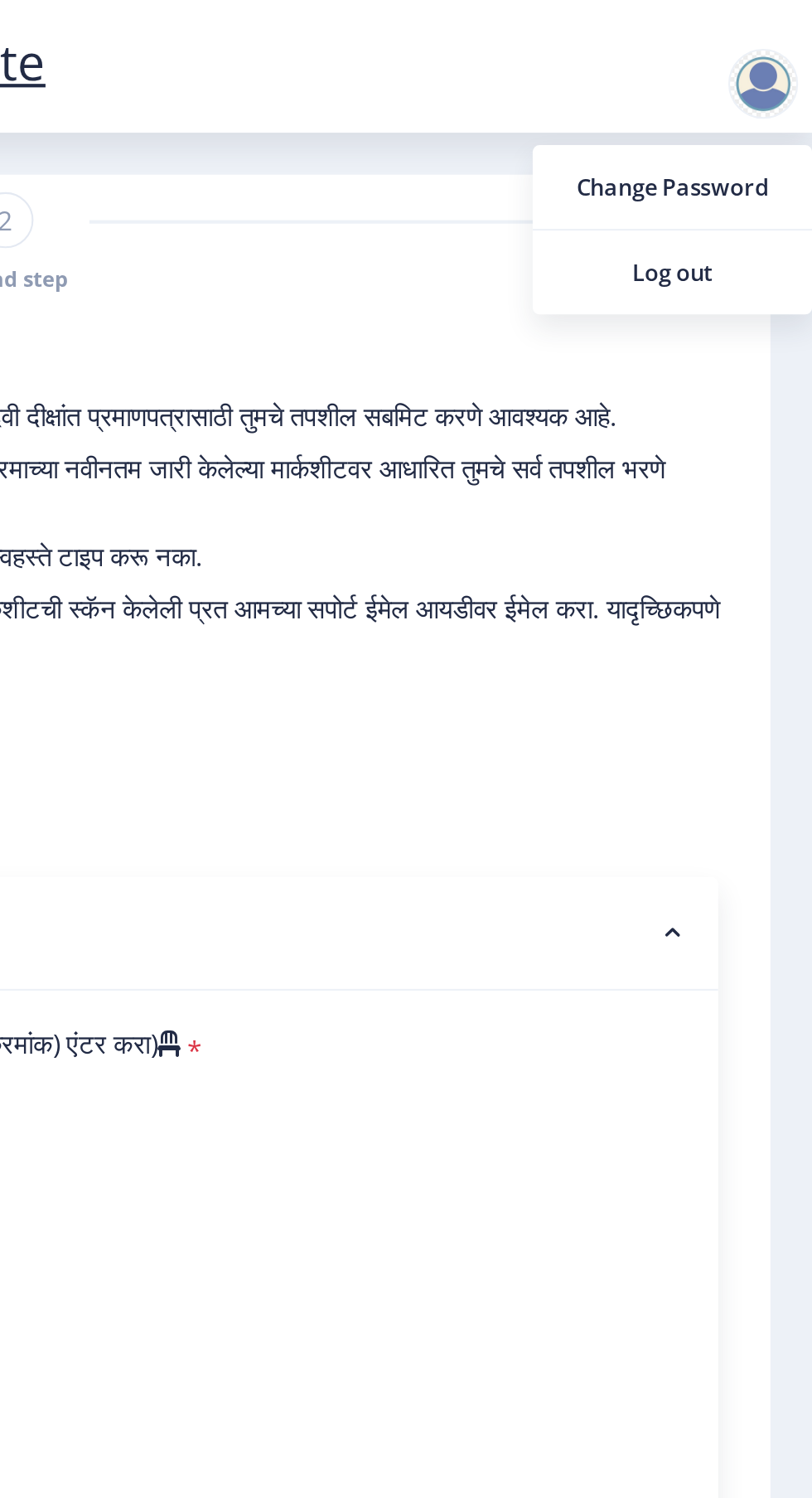
click at [760, 128] on span "Log out" at bounding box center [745, 129] width 106 height 19
